Goal: Register for event/course

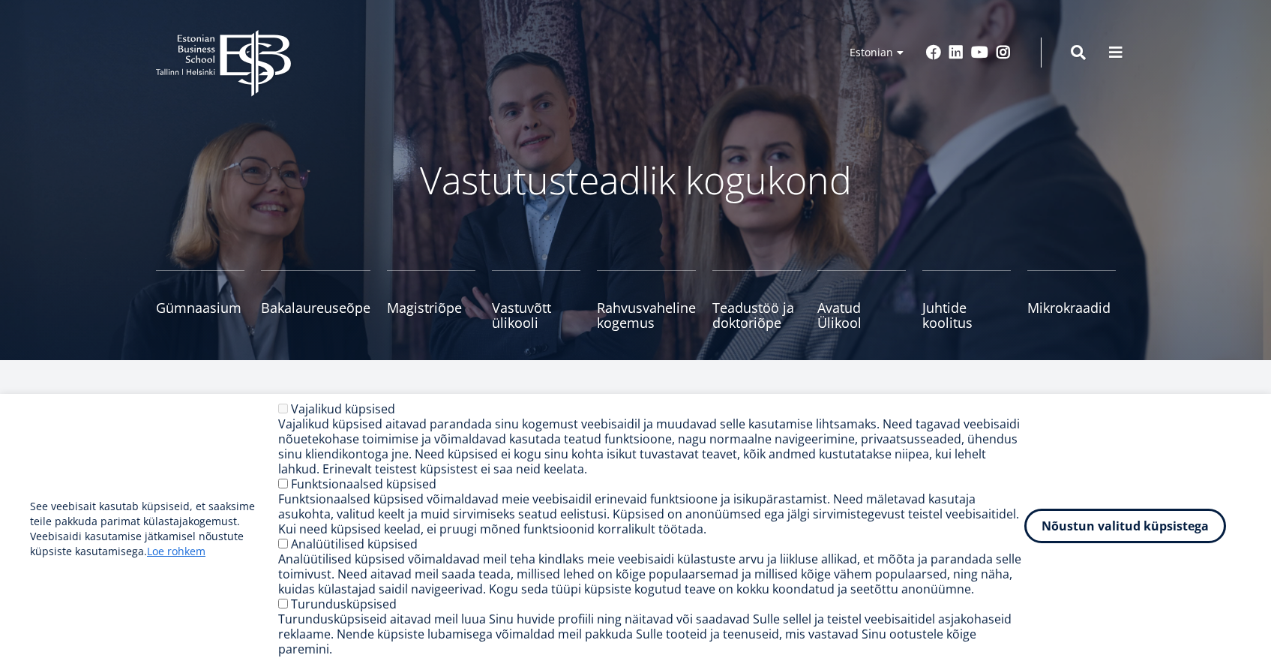
click at [1084, 543] on button "Nõustun valitud küpsistega" at bounding box center [1125, 525] width 202 height 34
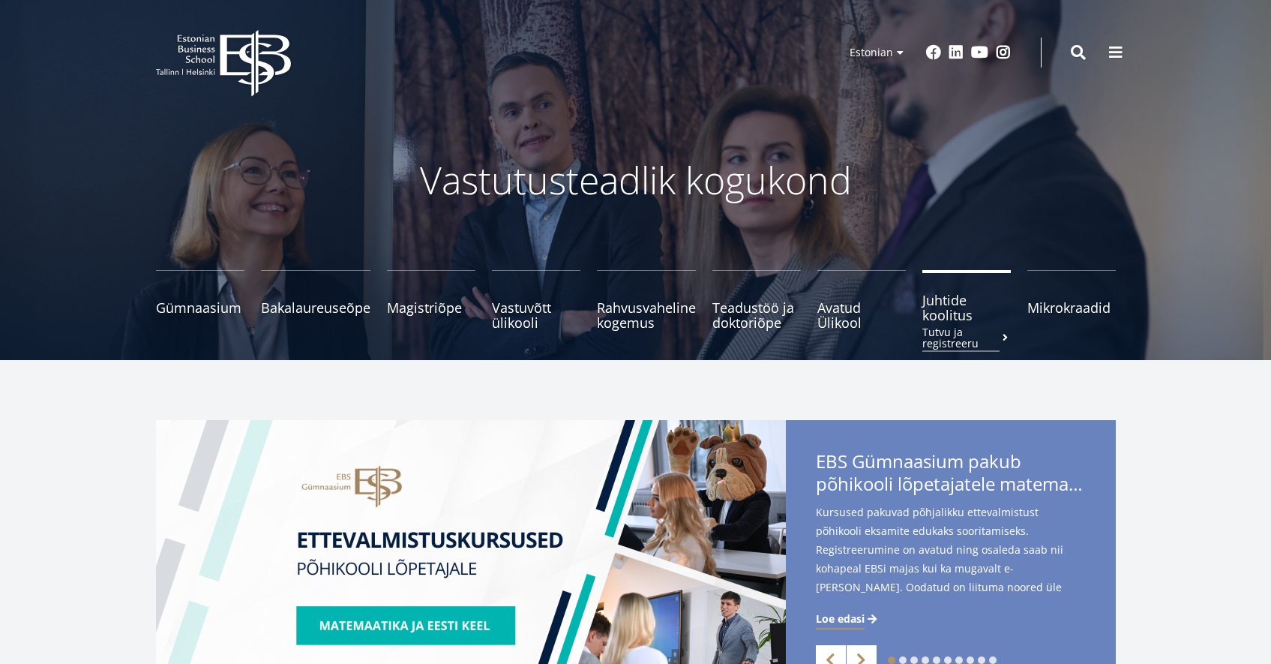
click at [945, 316] on span "Juhtide koolitus Tutvu ja registreeru" at bounding box center [966, 307] width 88 height 30
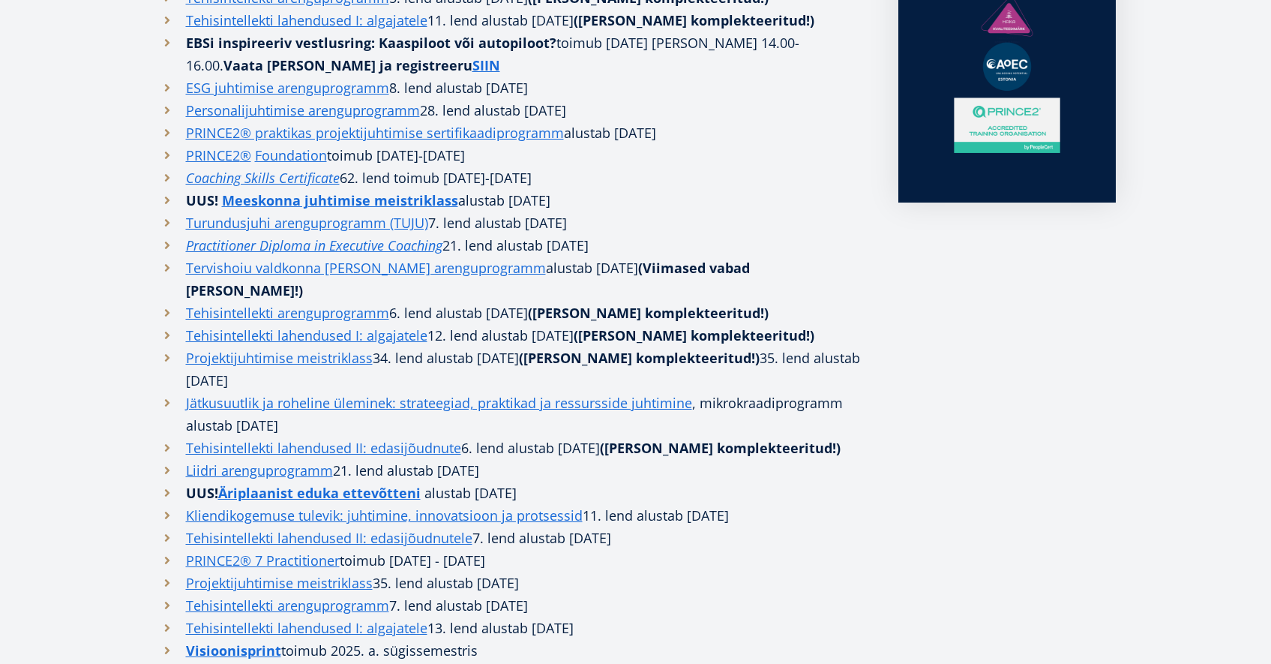
scroll to position [742, 0]
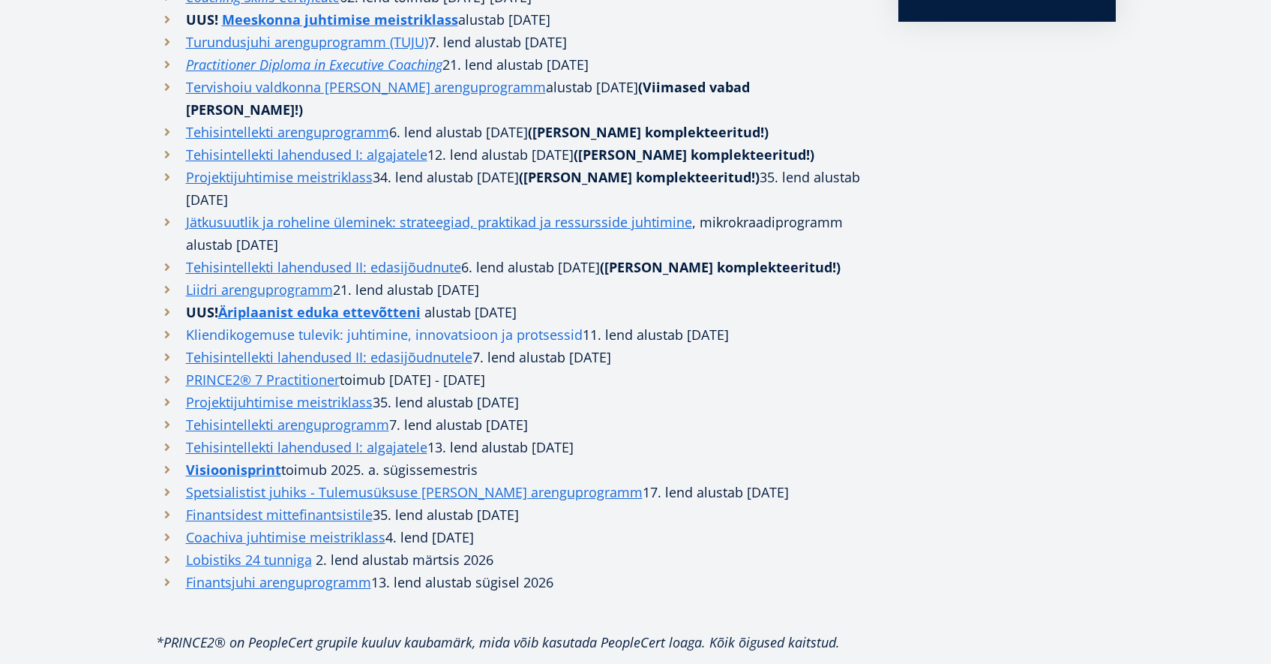
click at [470, 323] on link "Kliendikogemuse tulevik: juhtimine, innovatsioon ja protsessid" at bounding box center [384, 334] width 397 height 22
click at [276, 323] on link "Kliendikogemuse tulevik: juhtimine, innovatsioon ja protsessid" at bounding box center [384, 334] width 397 height 22
